Goal: Task Accomplishment & Management: Use online tool/utility

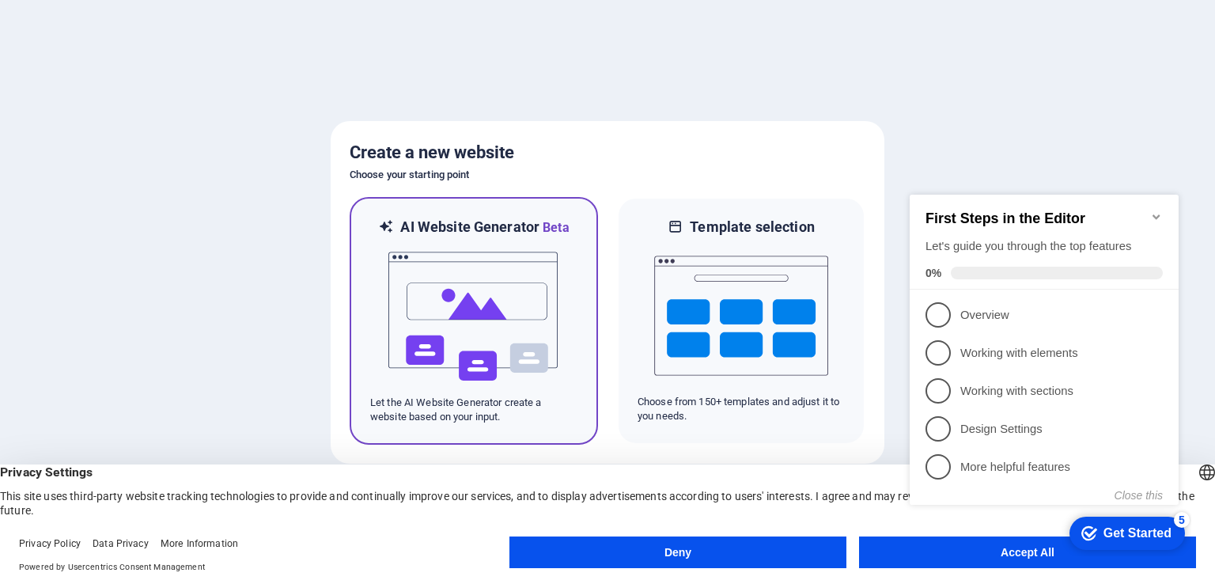
click at [442, 292] on img at bounding box center [474, 316] width 174 height 158
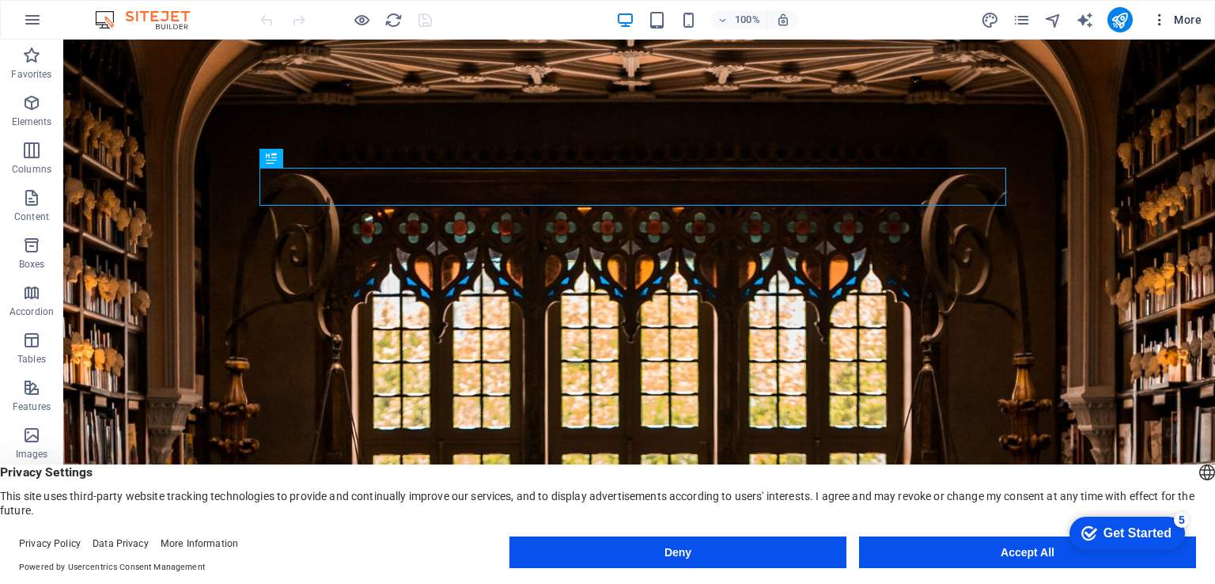
click at [1156, 19] on icon "button" at bounding box center [1160, 20] width 16 height 16
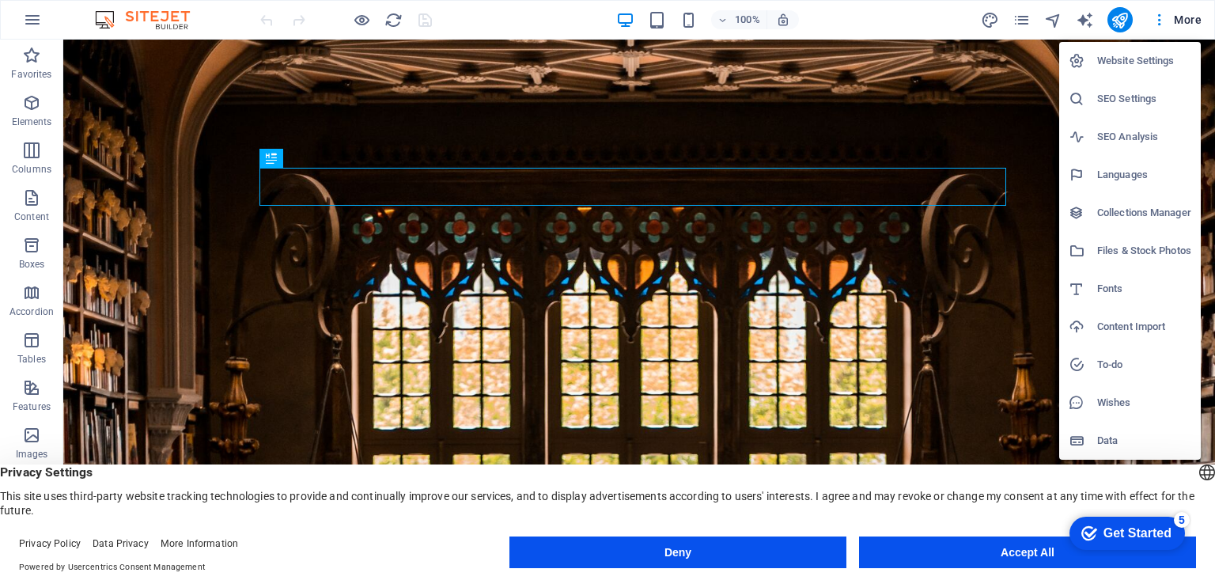
click at [977, 554] on button "Accept All" at bounding box center [1027, 552] width 337 height 32
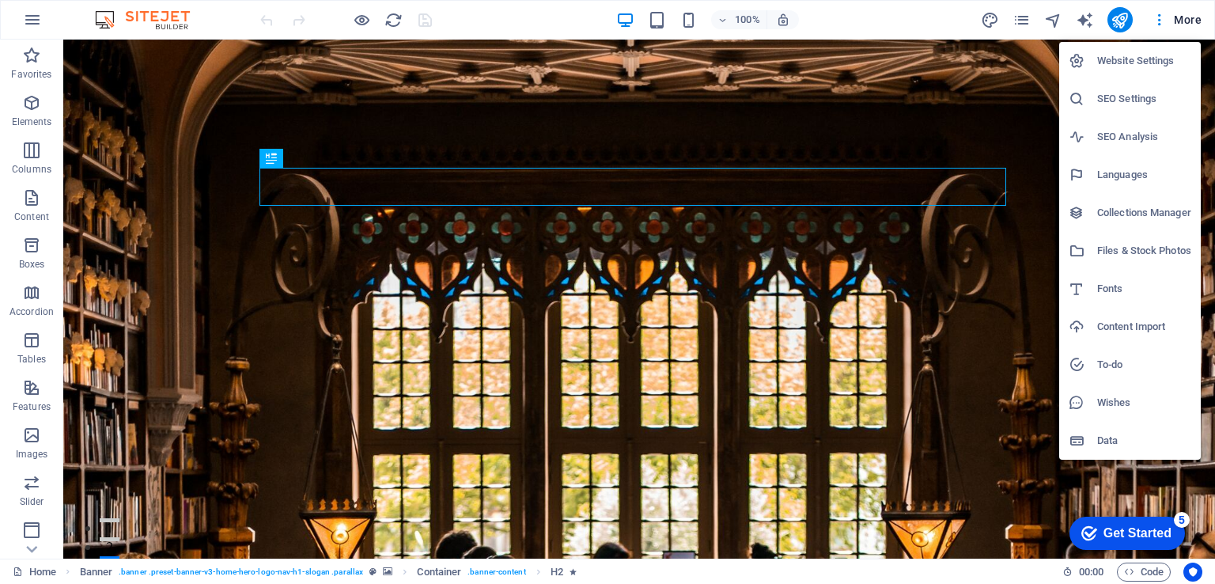
click at [1157, 19] on div at bounding box center [607, 292] width 1215 height 584
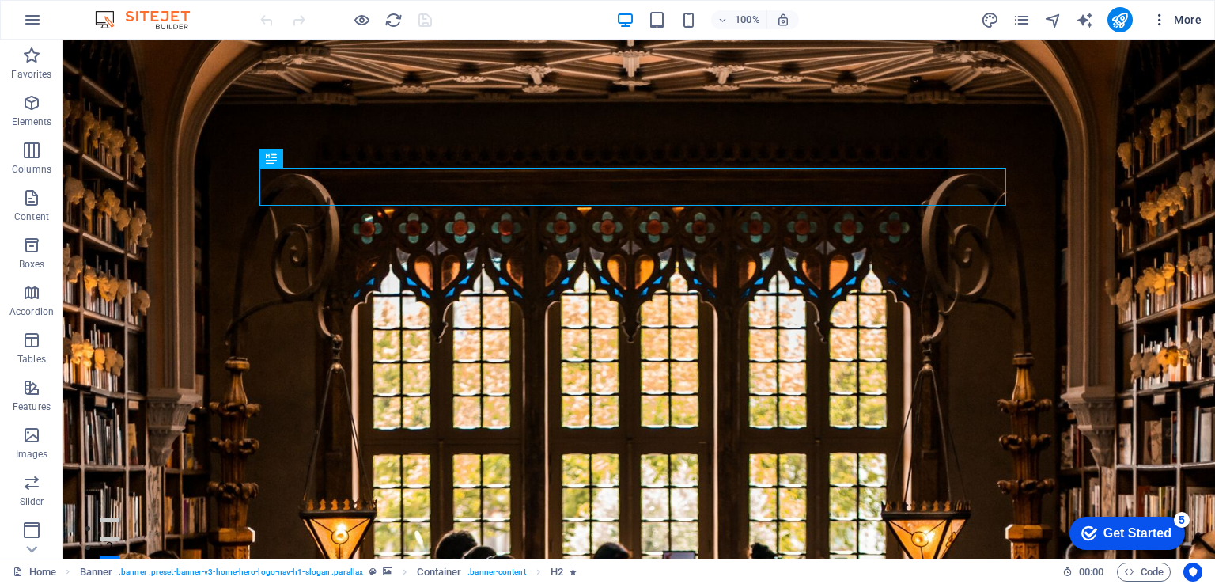
click at [1180, 20] on span "More" at bounding box center [1177, 20] width 50 height 16
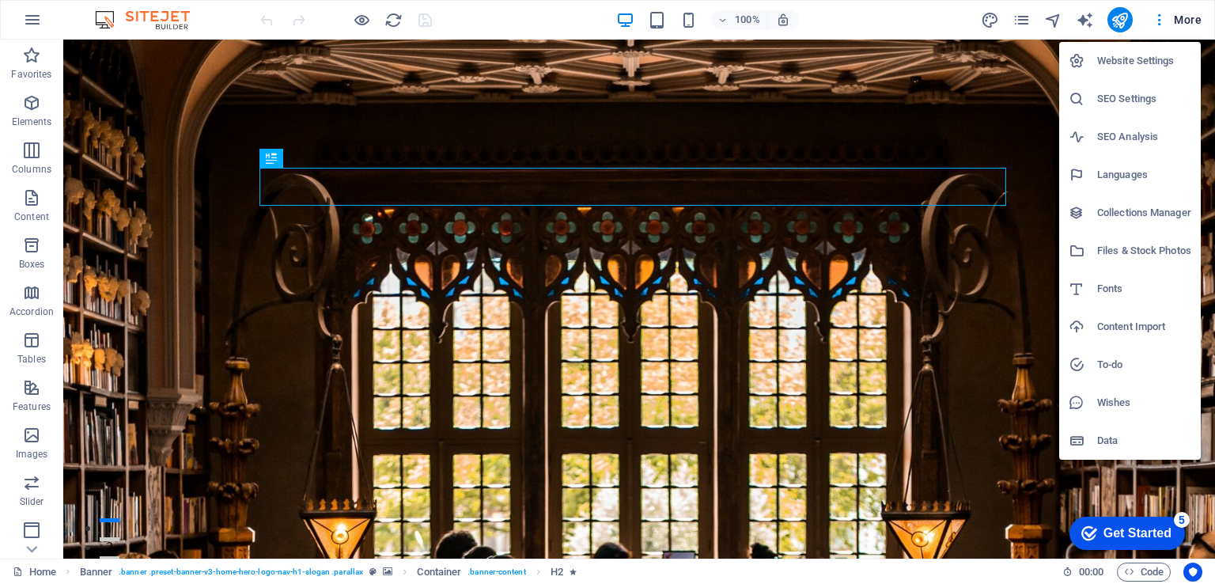
click at [1183, 18] on div at bounding box center [607, 292] width 1215 height 584
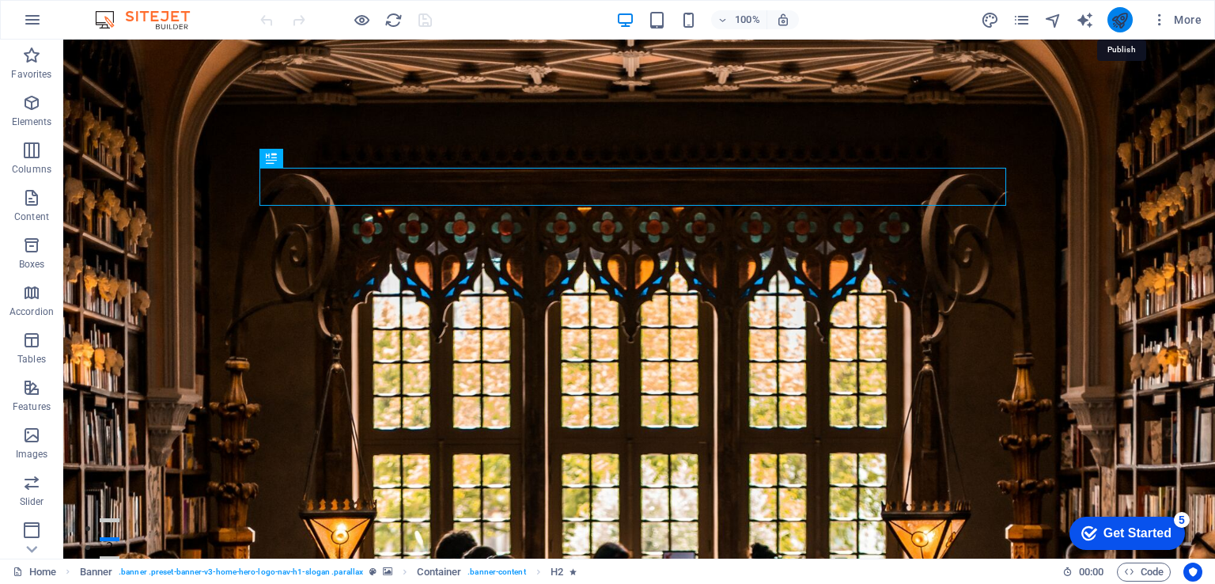
click at [1114, 16] on icon "publish" at bounding box center [1119, 20] width 18 height 18
